Goal: Task Accomplishment & Management: Complete application form

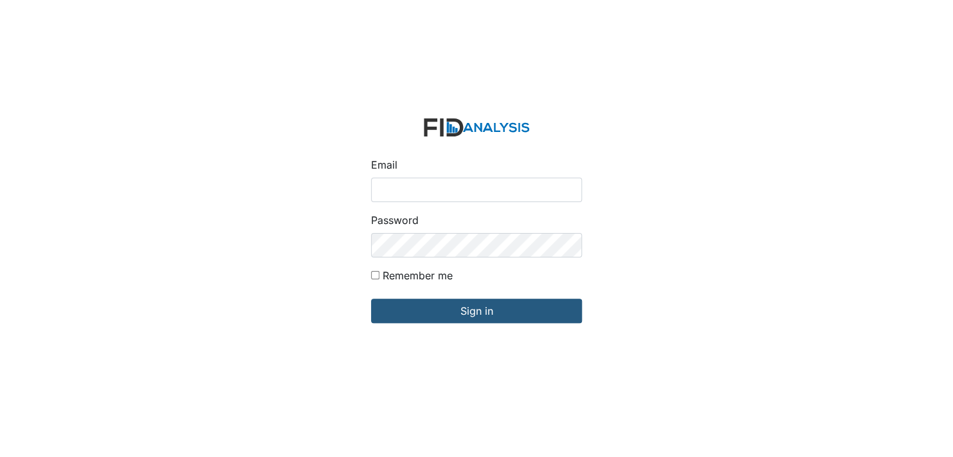
click at [418, 188] on input "Email" at bounding box center [476, 190] width 211 height 24
type input "[EMAIL_ADDRESS][DOMAIN_NAME]"
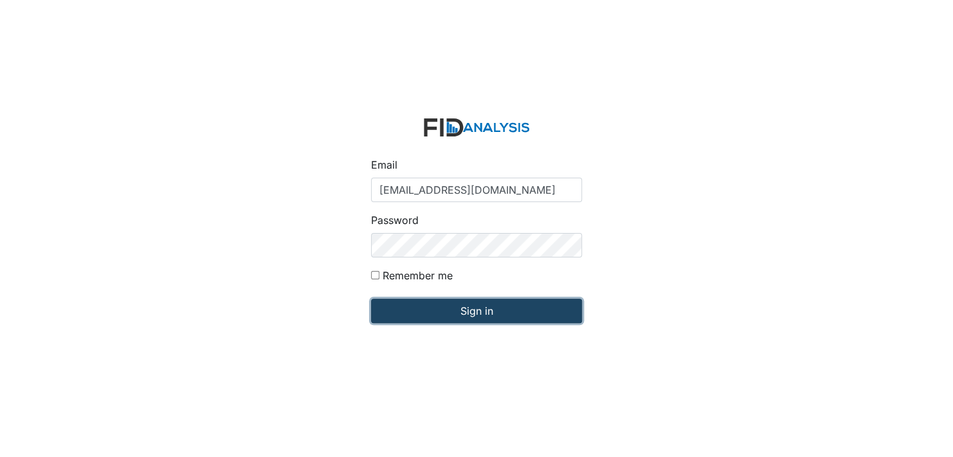
click at [463, 317] on input "Sign in" at bounding box center [476, 310] width 211 height 24
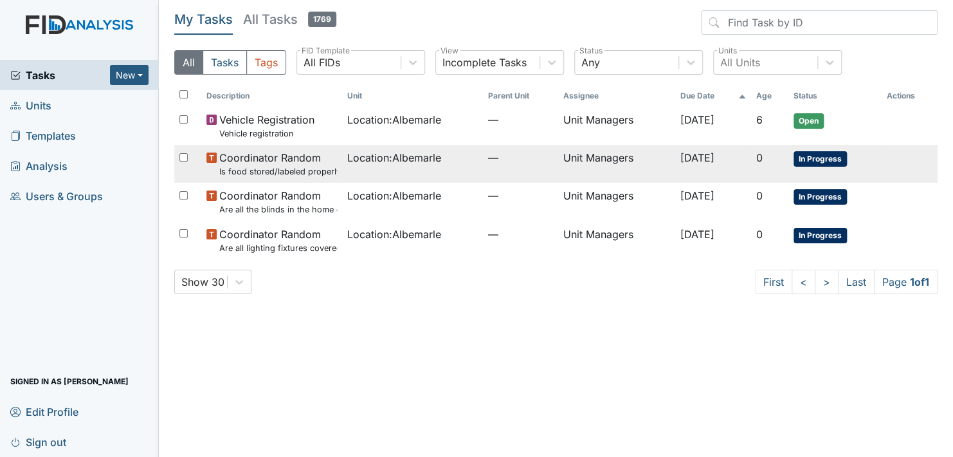
click at [821, 153] on span "In Progress" at bounding box center [820, 158] width 53 height 15
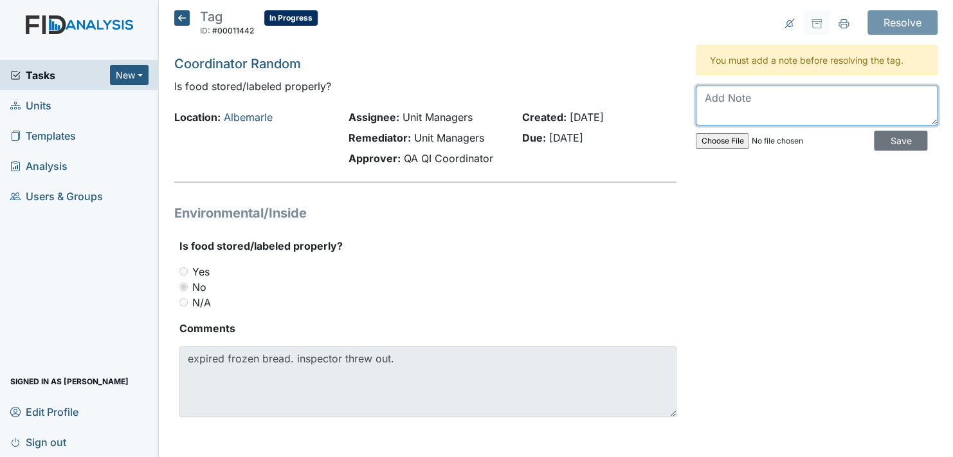
click at [744, 102] on textarea at bounding box center [817, 106] width 242 height 40
type textarea "H"
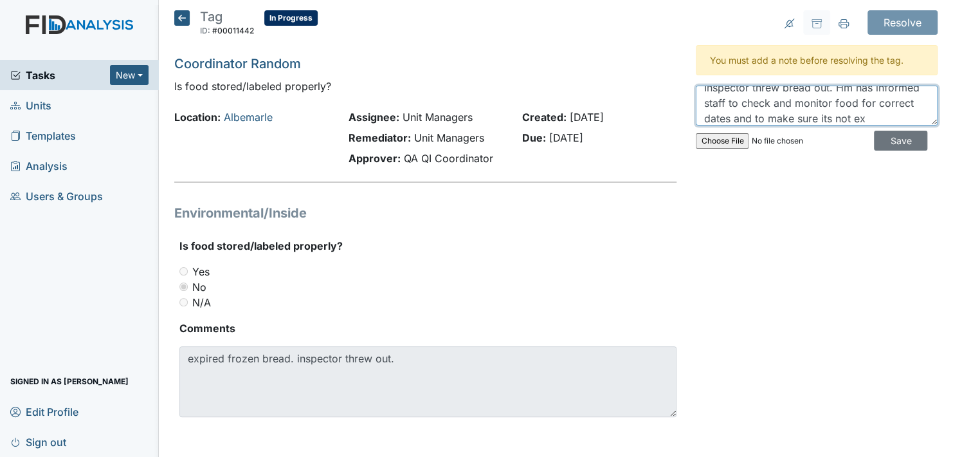
scroll to position [26, 0]
type textarea "Inspector threw bread out. Hm has informed staff to check and monitor food for …"
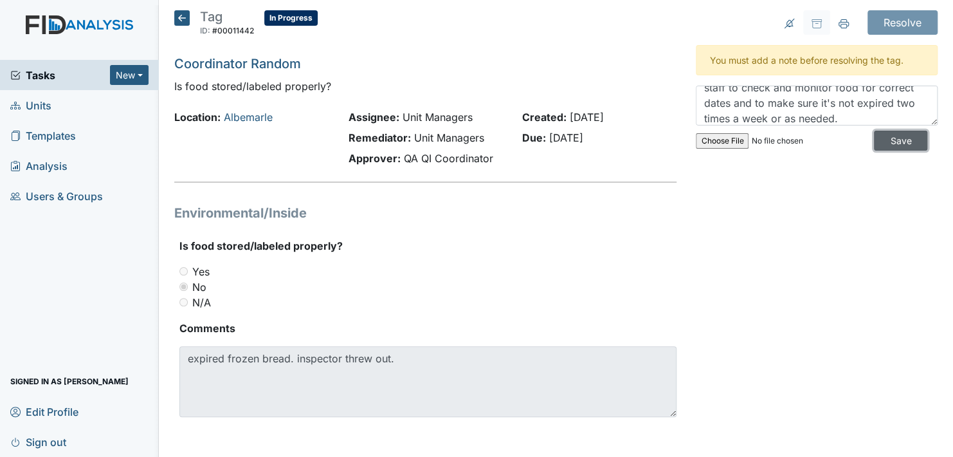
click at [886, 138] on input "Save" at bounding box center [900, 141] width 53 height 20
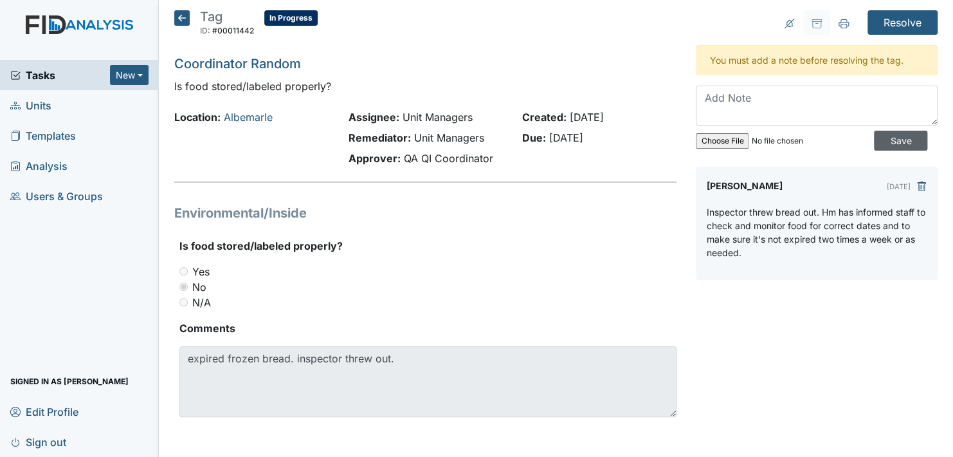
scroll to position [0, 0]
click at [893, 19] on input "Resolve" at bounding box center [903, 22] width 70 height 24
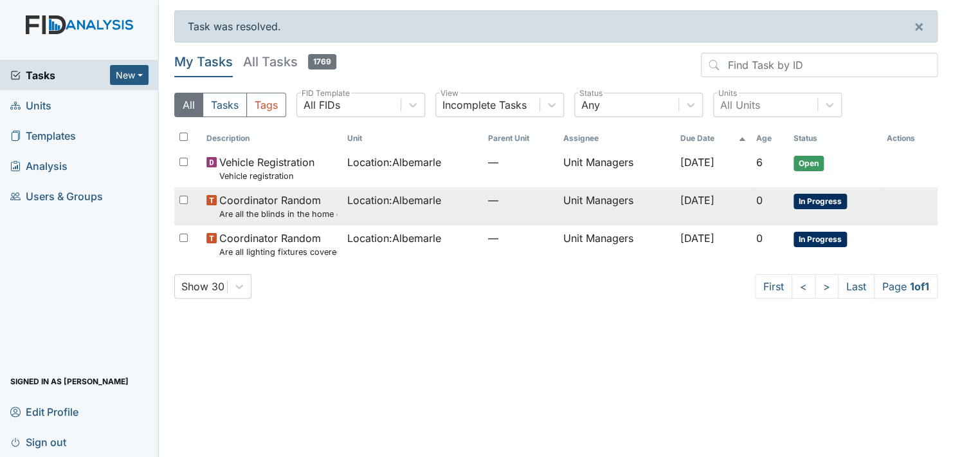
click at [839, 197] on span "In Progress" at bounding box center [820, 201] width 53 height 15
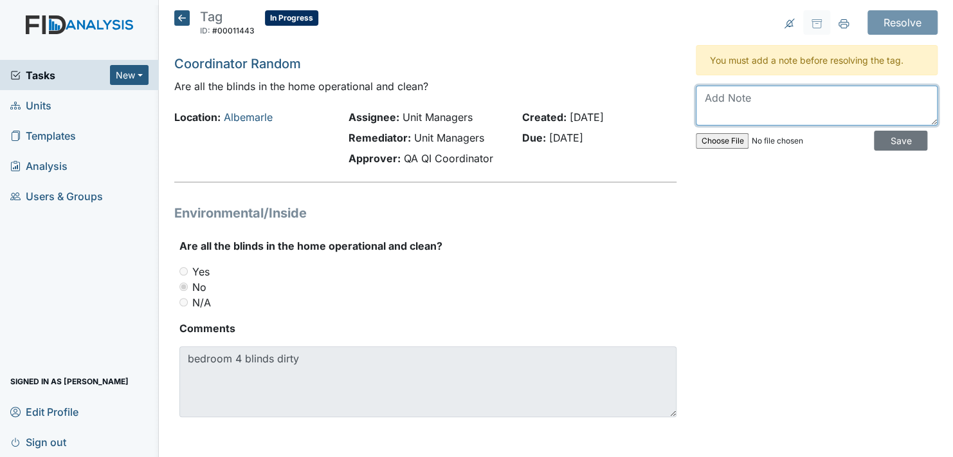
click at [735, 90] on textarea at bounding box center [817, 106] width 242 height 40
click at [792, 113] on textarea "Bedroom four blind has been cleaned by staff HM has asked to clean blinds on th…" at bounding box center [817, 106] width 242 height 40
type textarea "Bedroom four blind has been cleaned by staff HM has asked staff to clean blinds…"
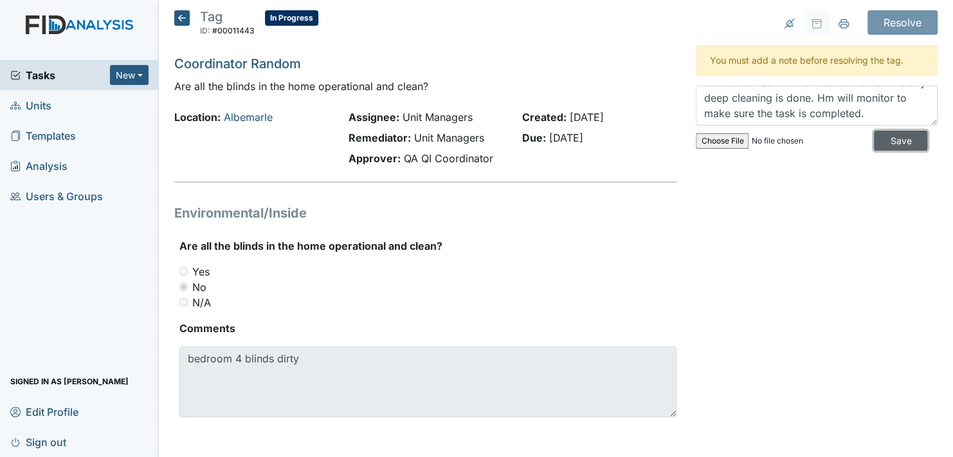
click at [883, 138] on input "Save" at bounding box center [900, 141] width 53 height 20
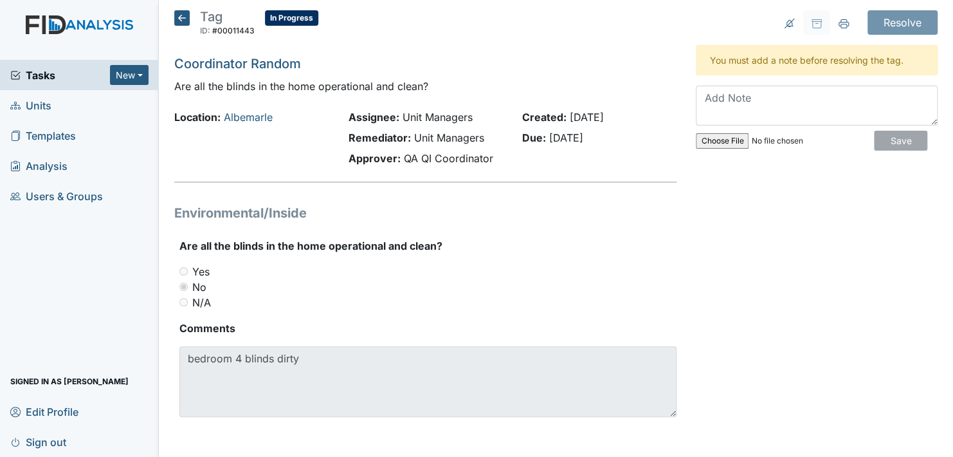
scroll to position [0, 0]
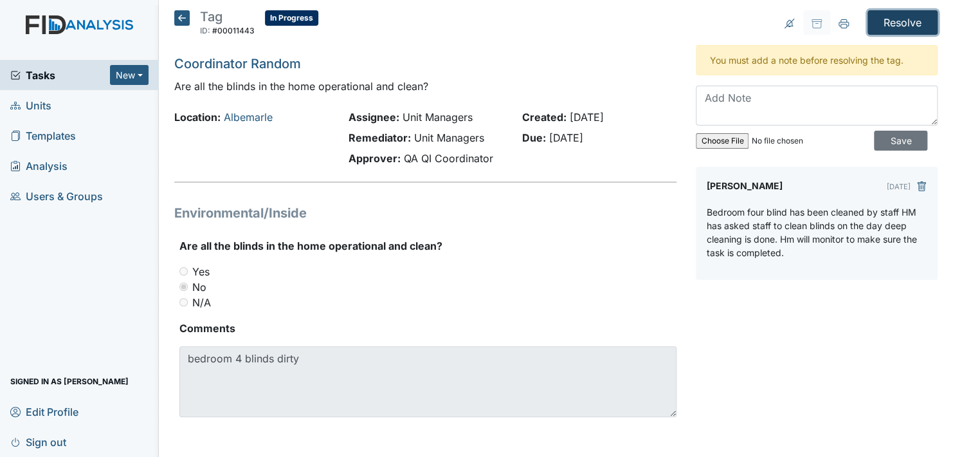
click at [898, 19] on input "Resolve" at bounding box center [903, 22] width 70 height 24
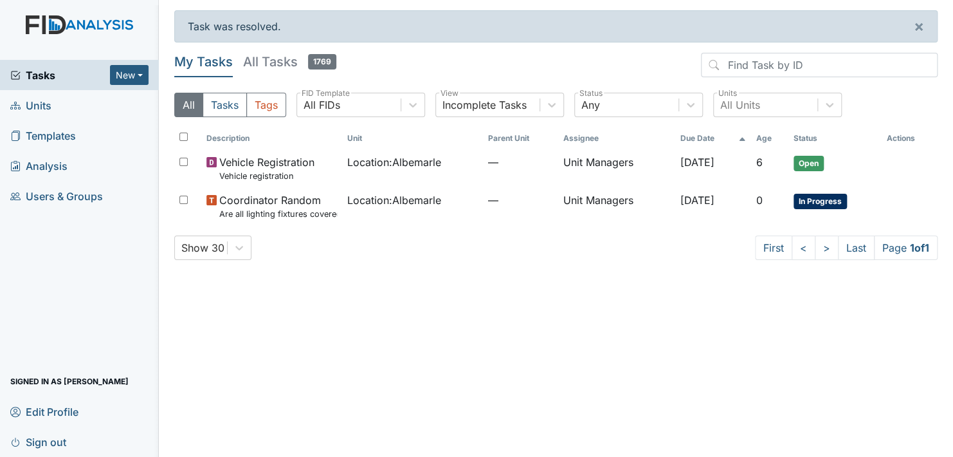
click at [37, 105] on span "Units" at bounding box center [30, 105] width 41 height 20
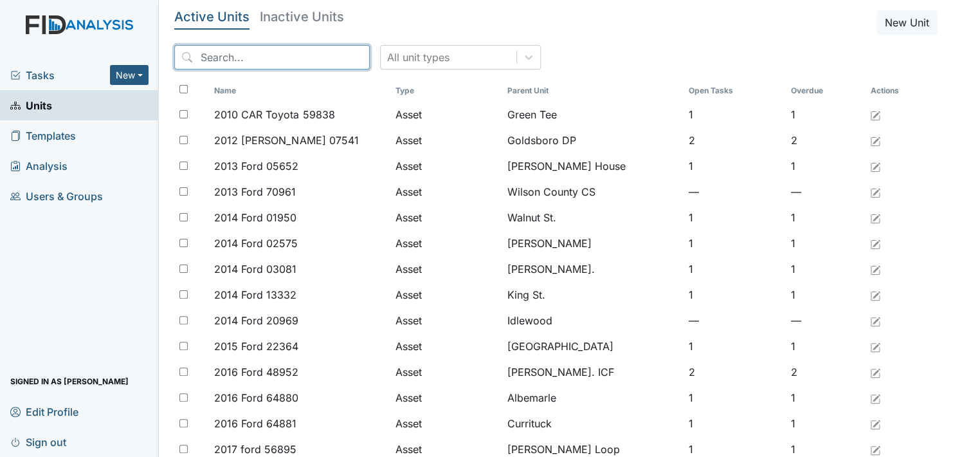
click at [214, 59] on input "search" at bounding box center [272, 57] width 196 height 24
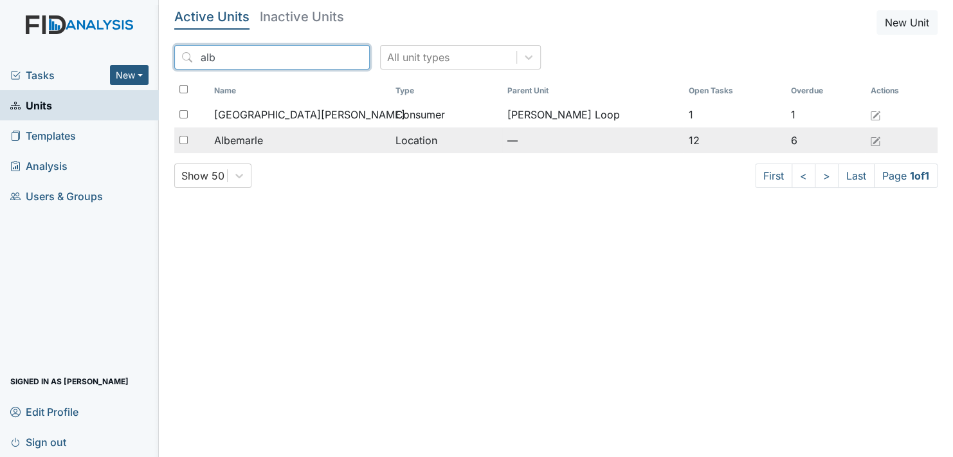
type input "alb"
click at [248, 134] on span "Albemarle" at bounding box center [238, 139] width 49 height 15
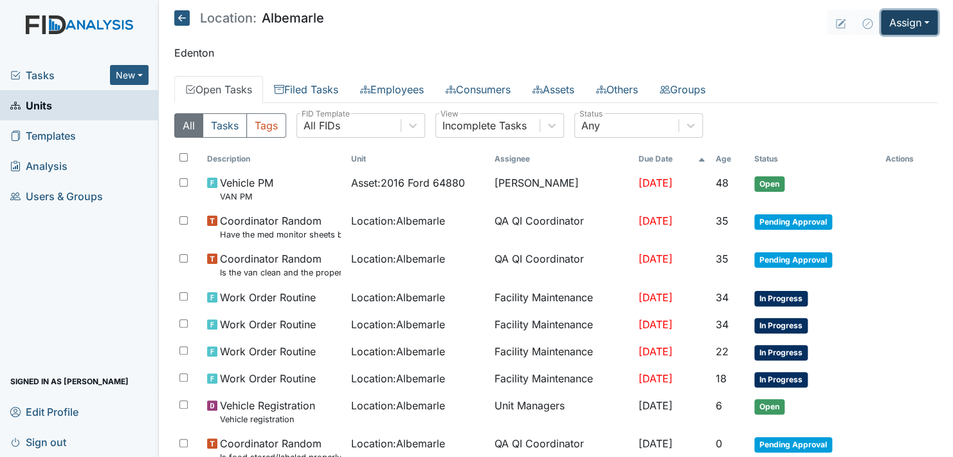
click at [907, 24] on button "Assign" at bounding box center [909, 22] width 57 height 24
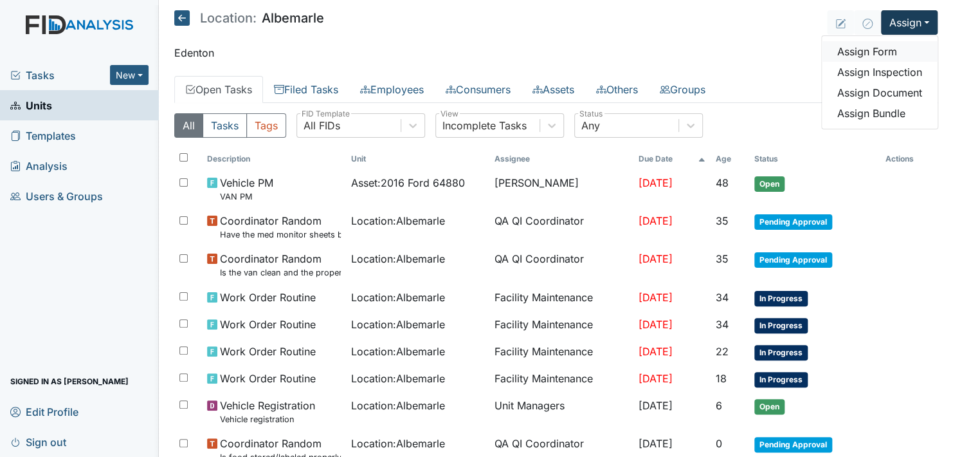
click at [871, 48] on link "Assign Form" at bounding box center [880, 51] width 116 height 21
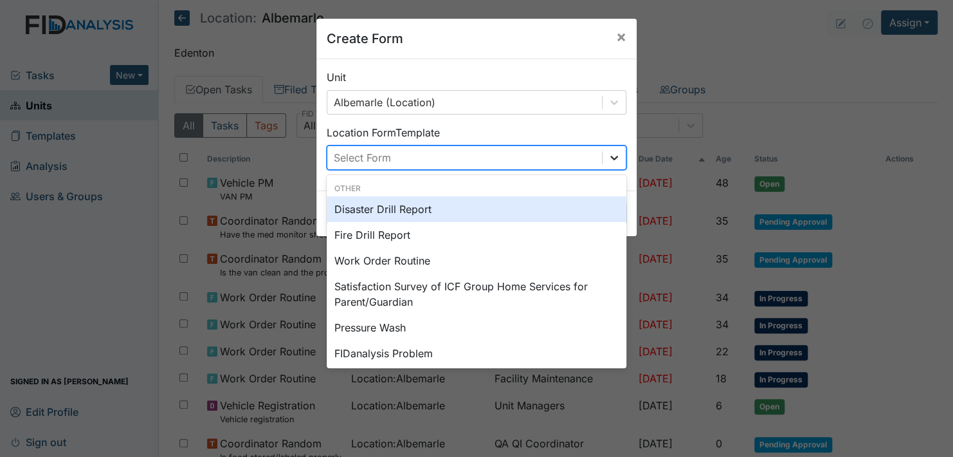
click at [608, 157] on icon at bounding box center [614, 157] width 13 height 13
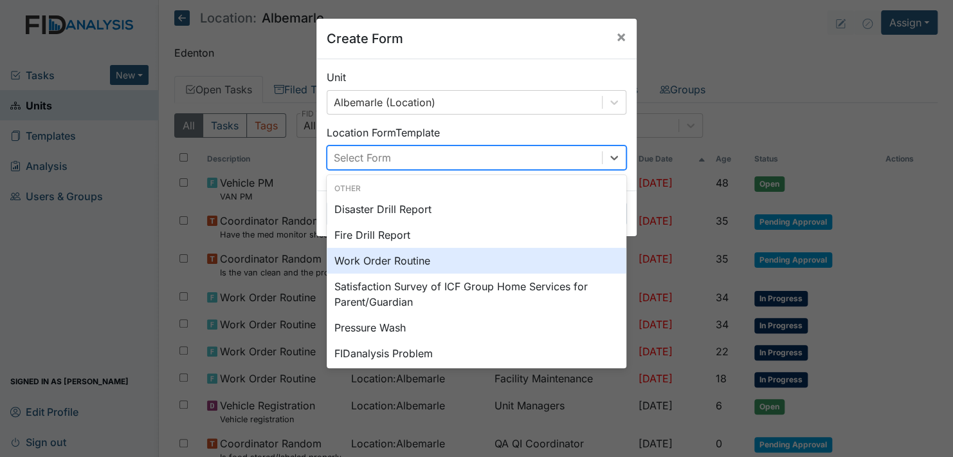
click at [408, 255] on div "Work Order Routine" at bounding box center [477, 261] width 300 height 26
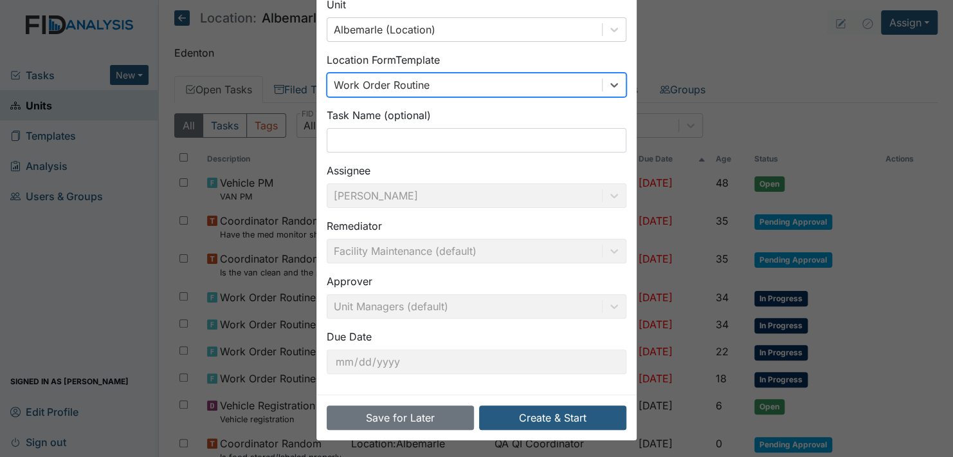
scroll to position [73, 0]
click at [548, 414] on button "Create & Start" at bounding box center [552, 417] width 147 height 24
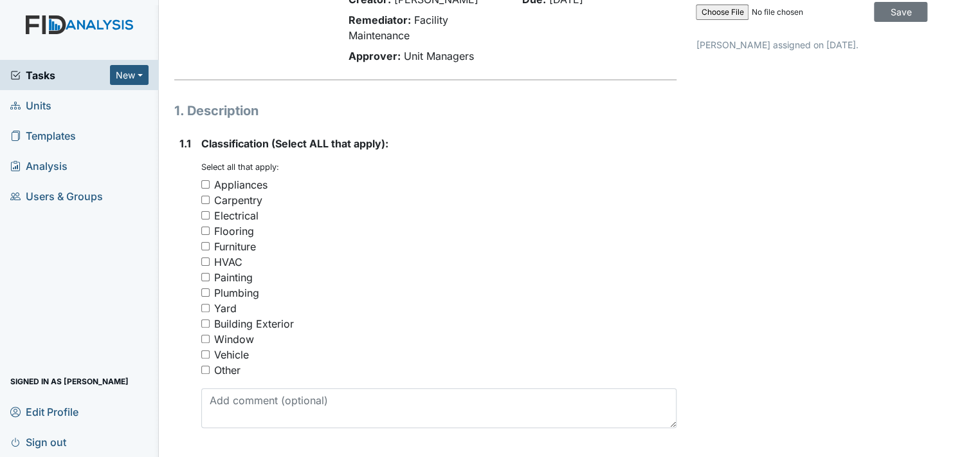
scroll to position [129, 0]
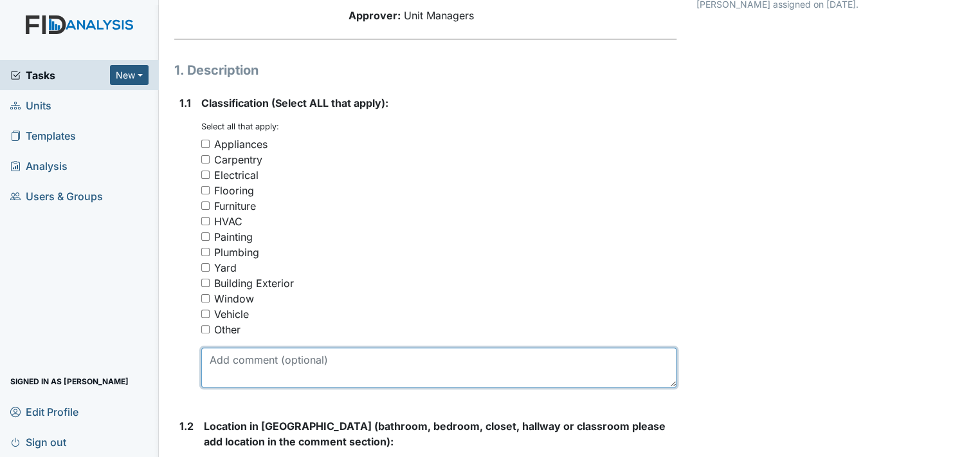
click at [259, 372] on textarea at bounding box center [438, 367] width 475 height 40
type textarea "Light dome covers"
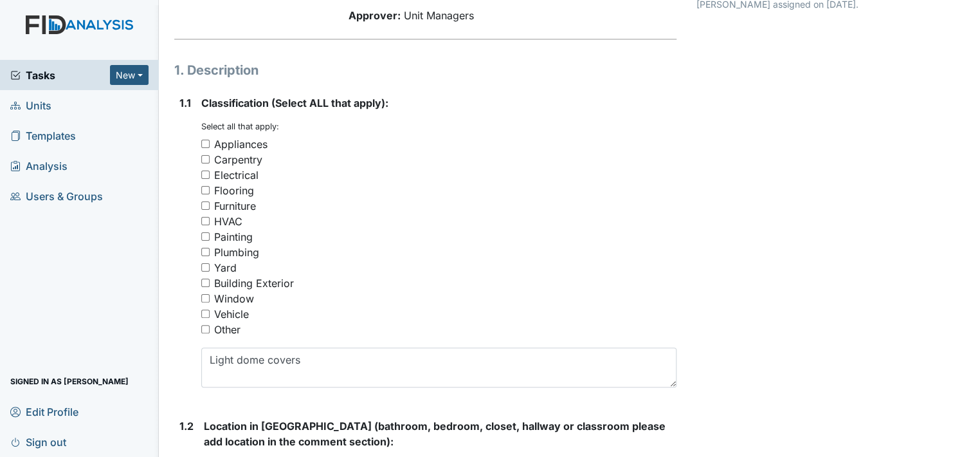
click at [204, 330] on input "Other" at bounding box center [205, 329] width 8 height 8
checkbox input "true"
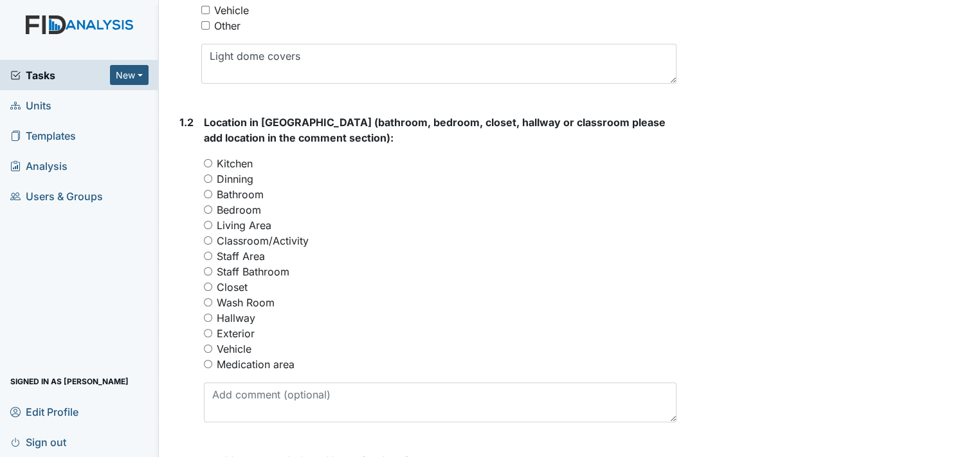
scroll to position [450, 0]
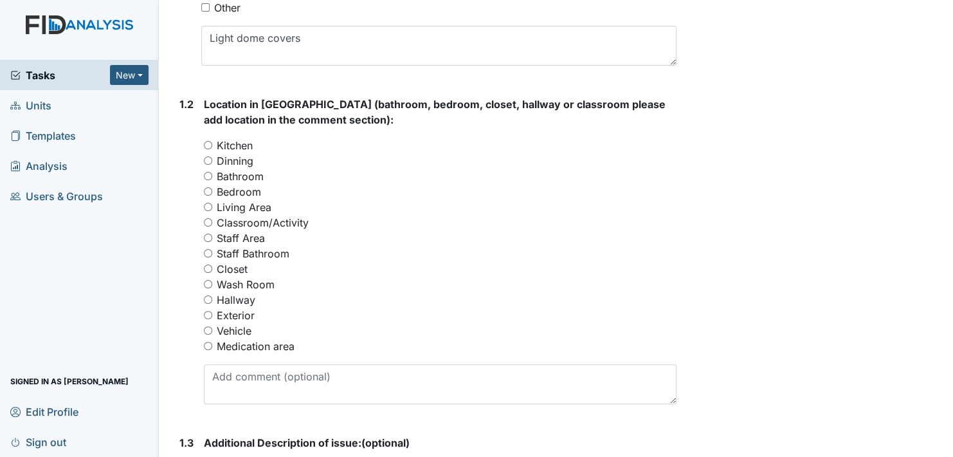
click at [209, 205] on input "Living Area" at bounding box center [208, 207] width 8 height 8
radio input "true"
click at [209, 299] on input "Hallway" at bounding box center [208, 299] width 8 height 8
radio input "true"
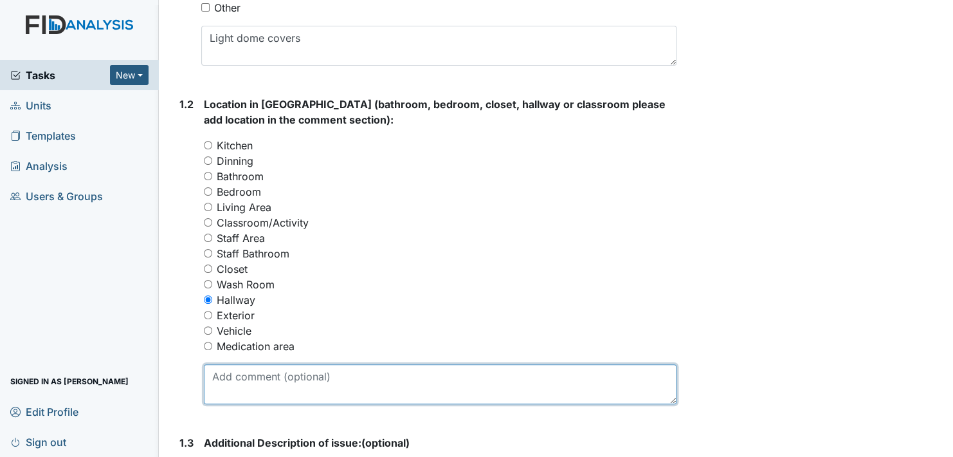
click at [296, 378] on textarea at bounding box center [440, 384] width 473 height 40
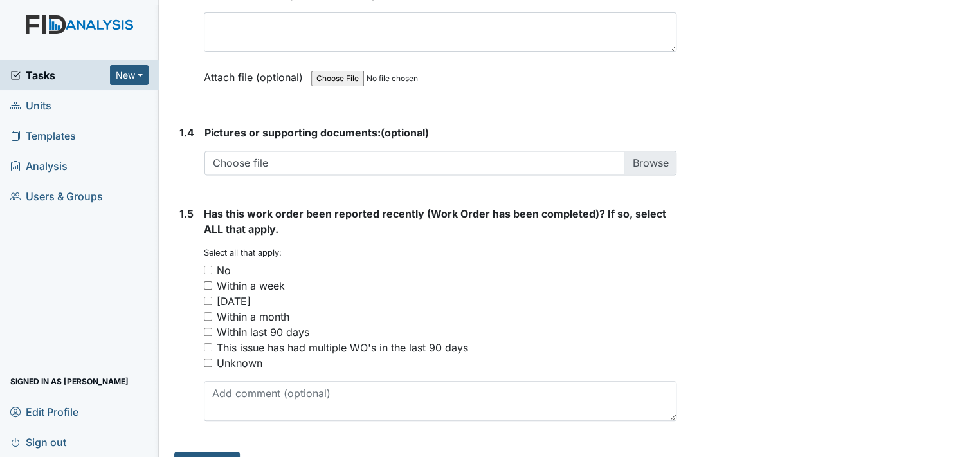
scroll to position [900, 0]
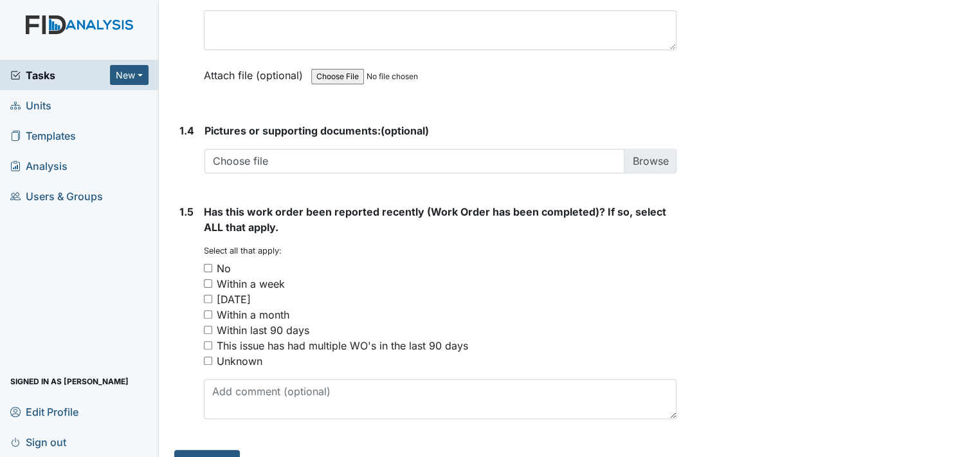
type textarea "Light dome covers need to be cleaned out hallway, living area,"
click at [210, 264] on input "No" at bounding box center [208, 268] width 8 height 8
checkbox input "true"
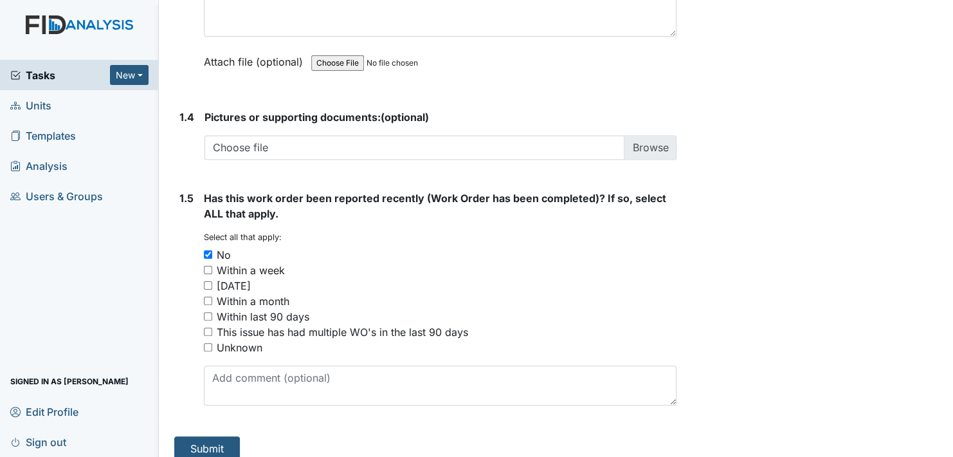
scroll to position [926, 0]
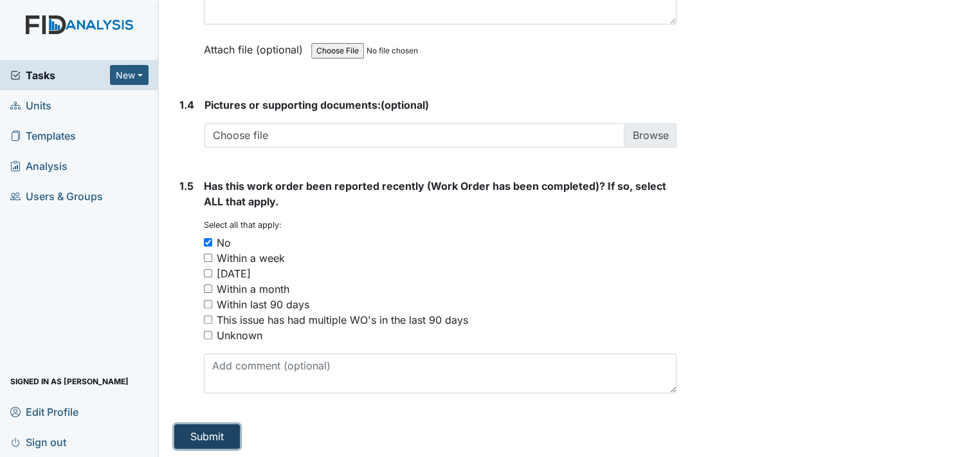
click at [205, 435] on button "Submit" at bounding box center [207, 436] width 66 height 24
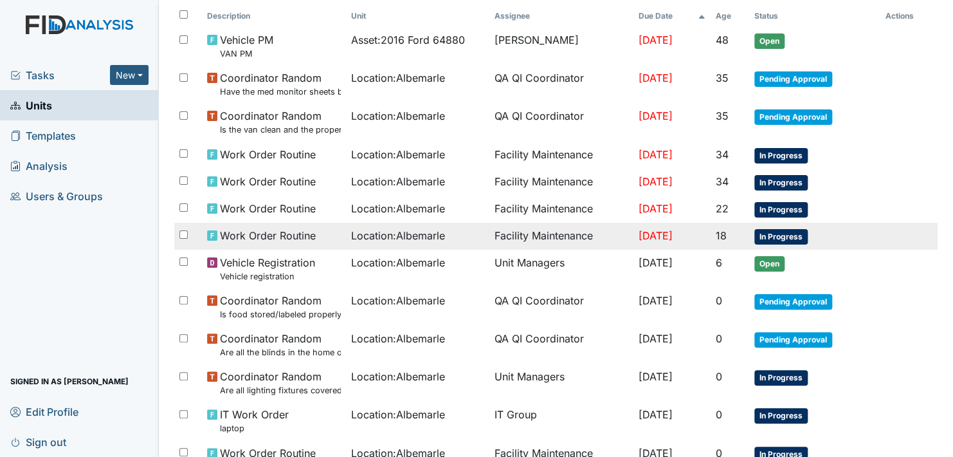
scroll to position [193, 0]
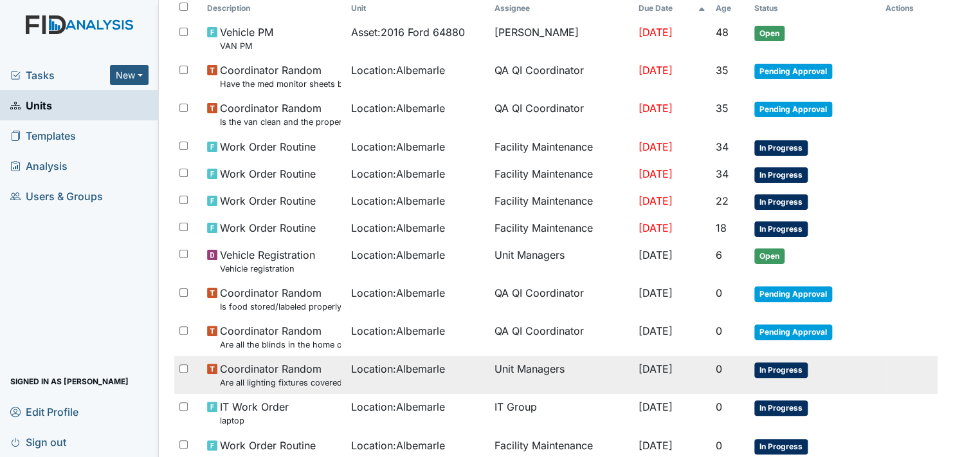
click at [786, 365] on span "In Progress" at bounding box center [780, 369] width 53 height 15
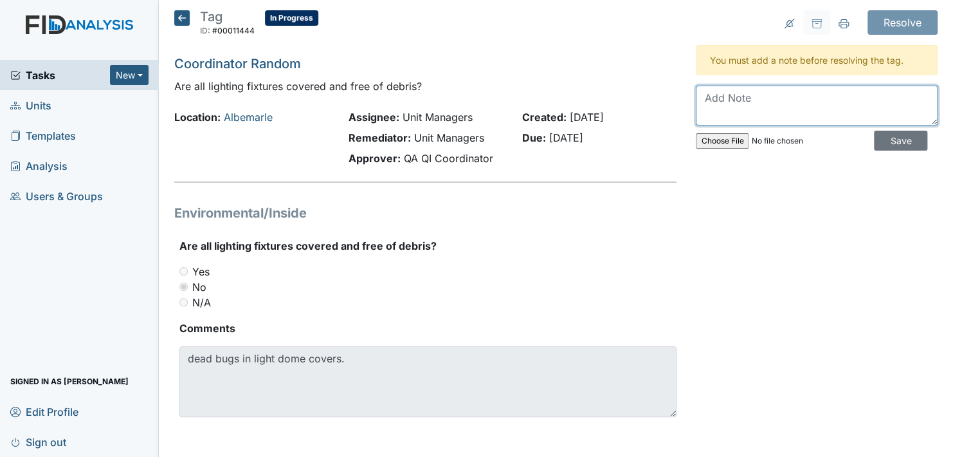
click at [783, 104] on textarea at bounding box center [817, 106] width 242 height 40
type textarea "HM has put in a work order to have the light dome covers cleaned."
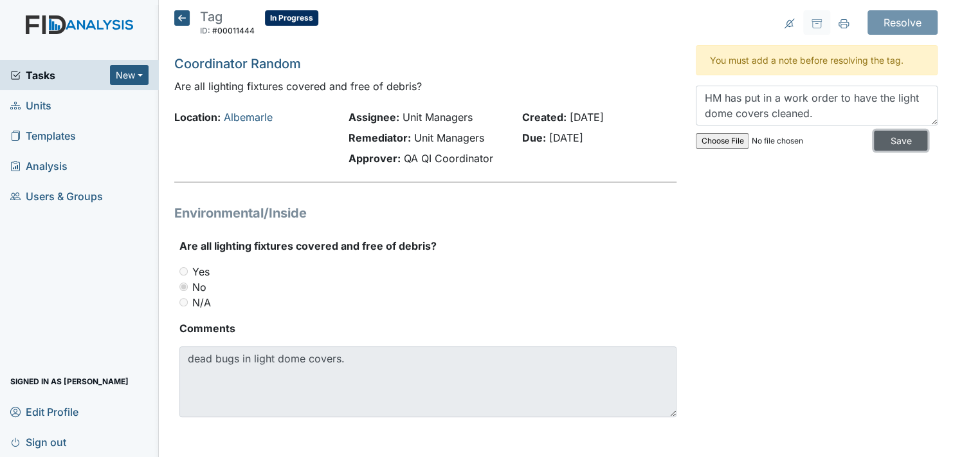
click at [893, 141] on input "Save" at bounding box center [900, 141] width 53 height 20
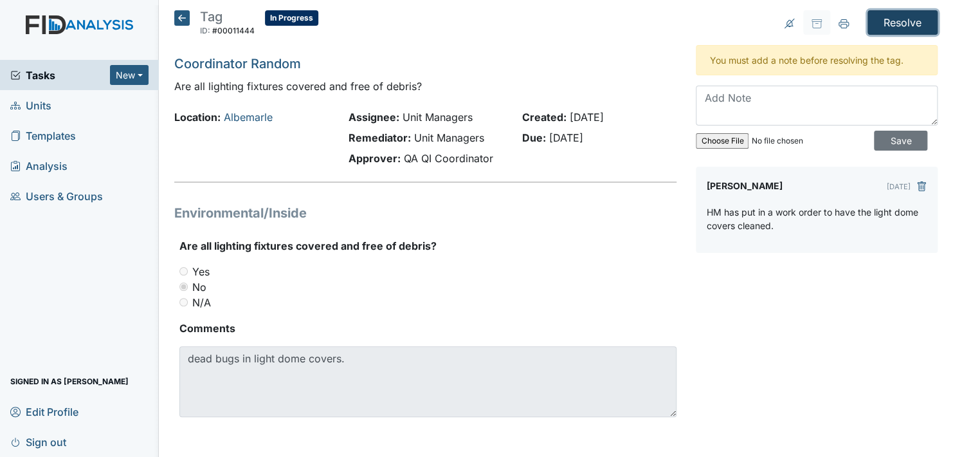
click at [888, 17] on input "Resolve" at bounding box center [903, 22] width 70 height 24
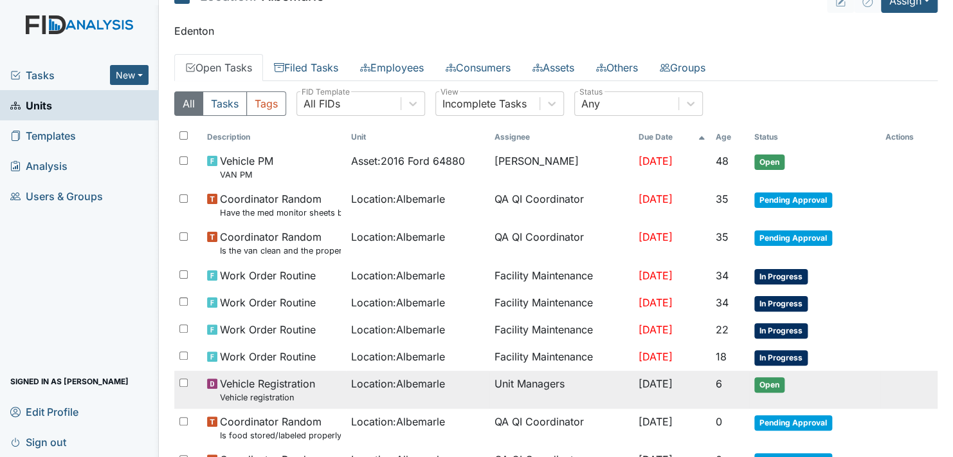
scroll to position [64, 0]
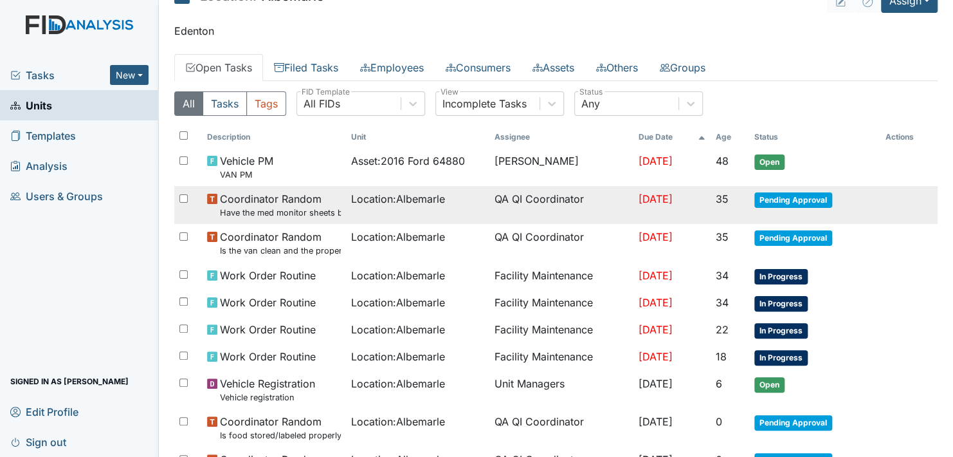
click at [798, 196] on span "Pending Approval" at bounding box center [793, 199] width 78 height 15
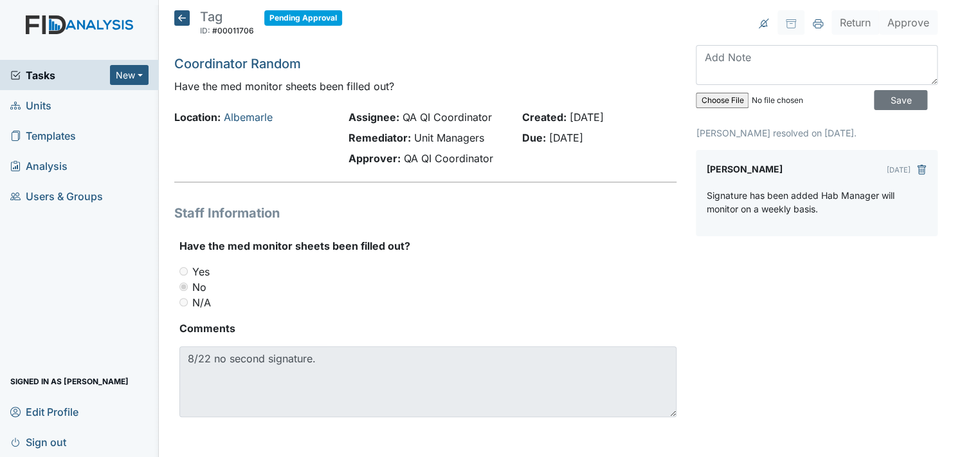
click at [180, 15] on icon at bounding box center [181, 17] width 15 height 15
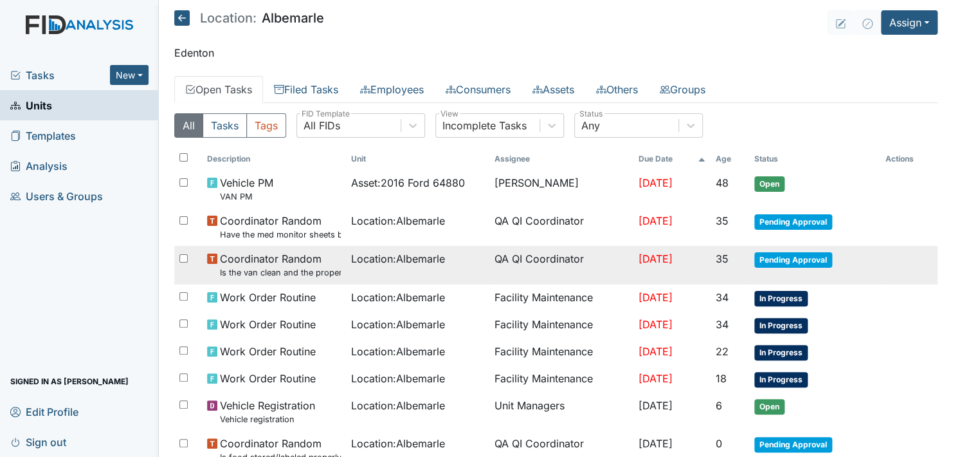
click at [773, 259] on span "Pending Approval" at bounding box center [793, 259] width 78 height 15
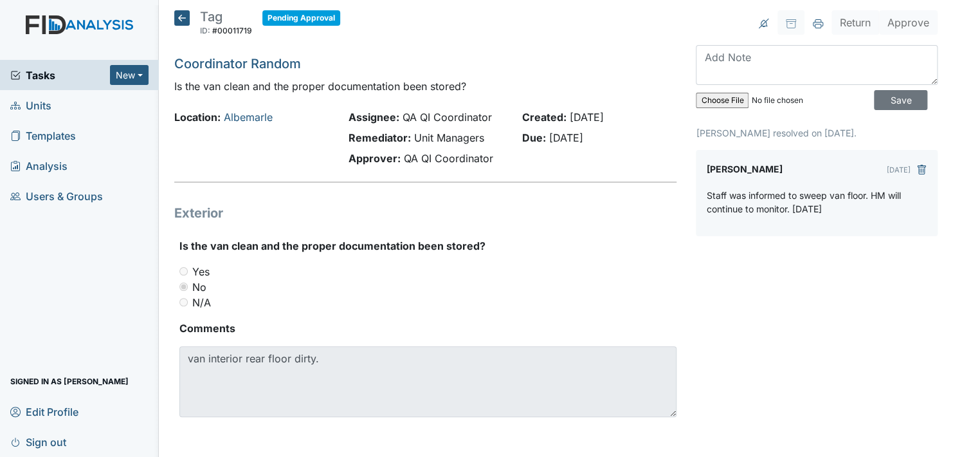
click at [183, 20] on icon at bounding box center [181, 17] width 15 height 15
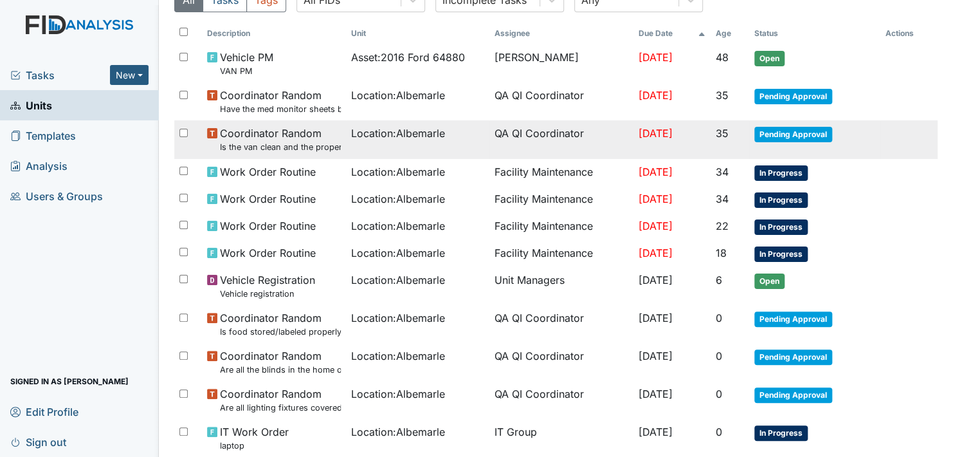
scroll to position [129, 0]
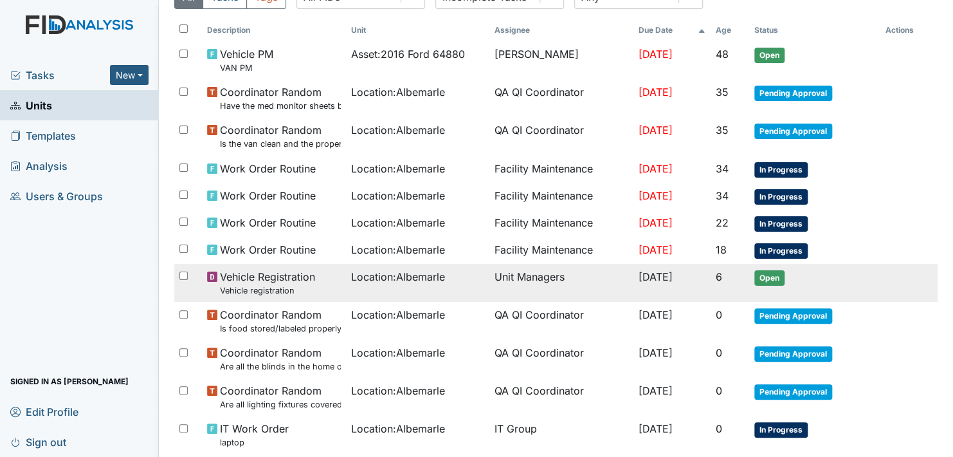
click at [770, 274] on span "Open" at bounding box center [769, 277] width 30 height 15
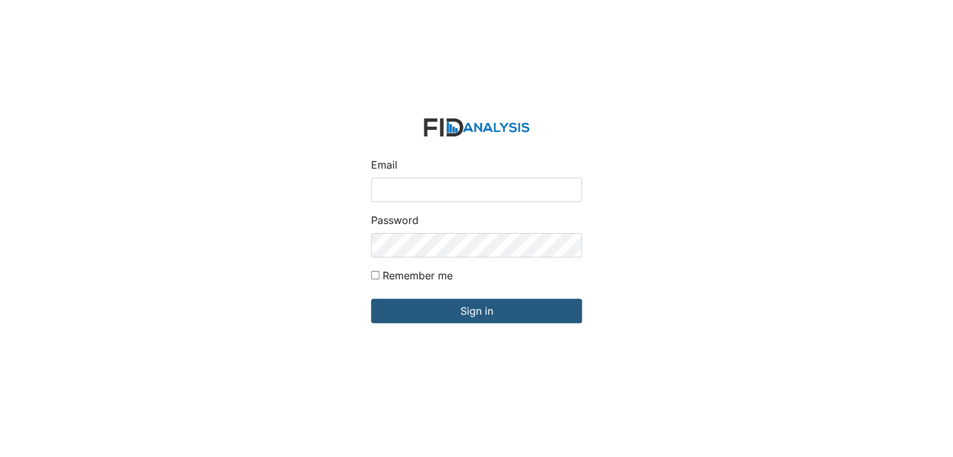
click at [403, 192] on input "Email" at bounding box center [476, 190] width 211 height 24
type input "[EMAIL_ADDRESS][DOMAIN_NAME]"
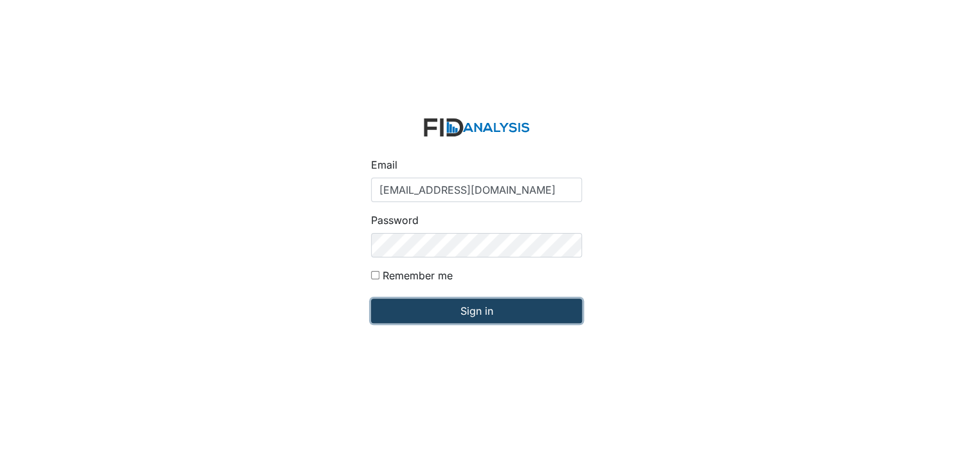
click at [438, 315] on input "Sign in" at bounding box center [476, 310] width 211 height 24
